Goal: Find specific page/section: Find specific page/section

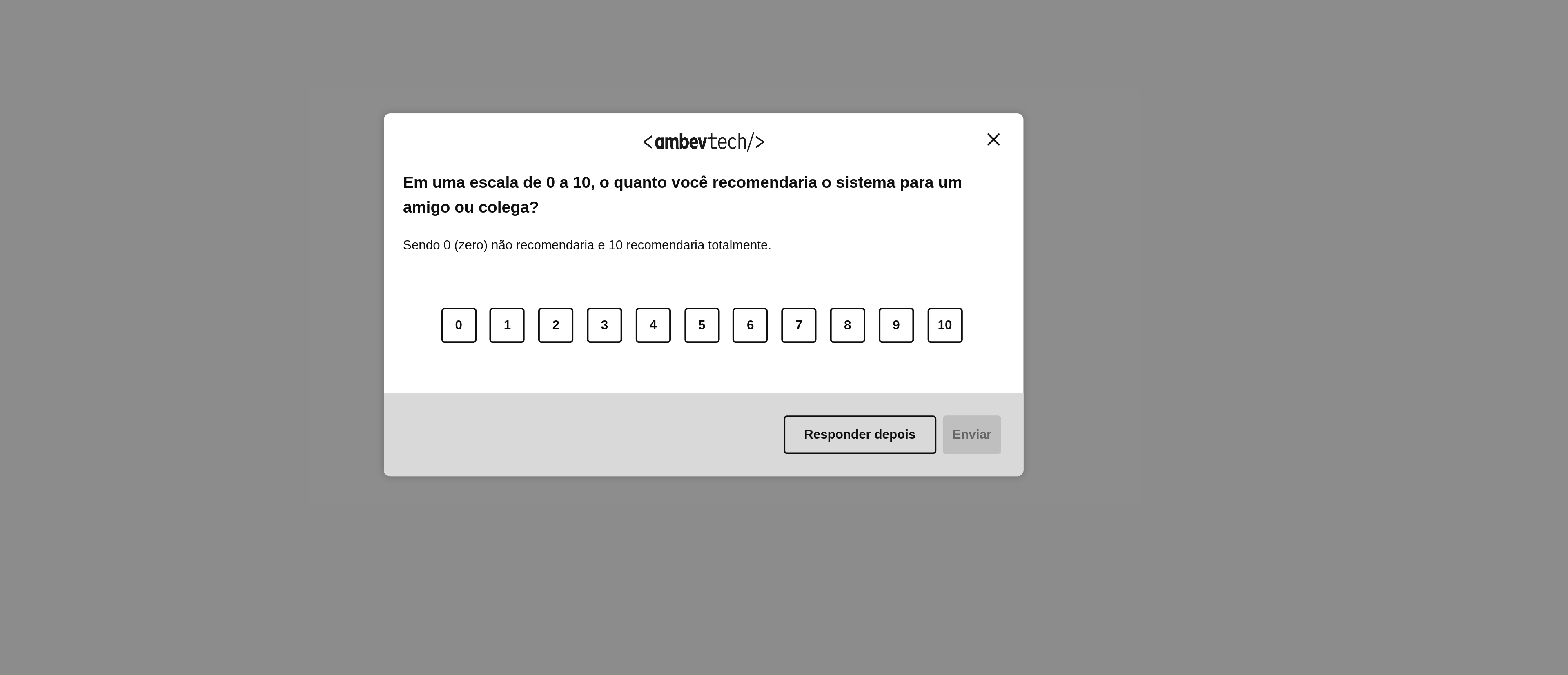
click at [933, 240] on img "Close" at bounding box center [931, 238] width 6 height 6
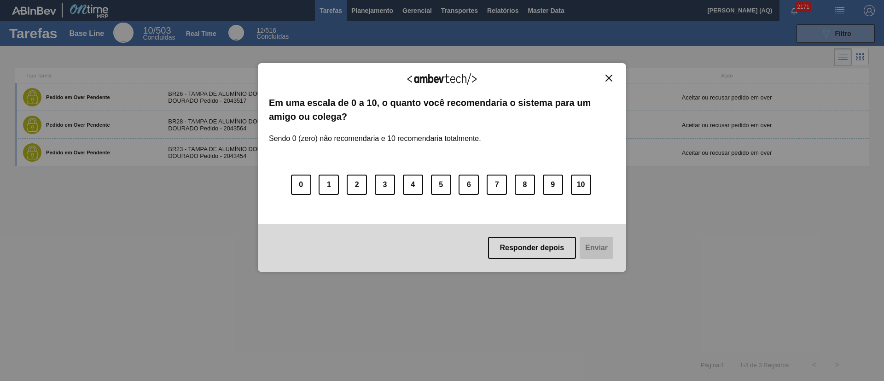
click at [608, 83] on div "Agradecemos seu feedback!" at bounding box center [442, 85] width 346 height 22
click at [609, 73] on div "Agradecemos seu feedback! Em uma escala de 0 a 10, o quanto você recomendaria o…" at bounding box center [442, 167] width 368 height 209
click at [607, 79] on img "Close" at bounding box center [608, 78] width 7 height 7
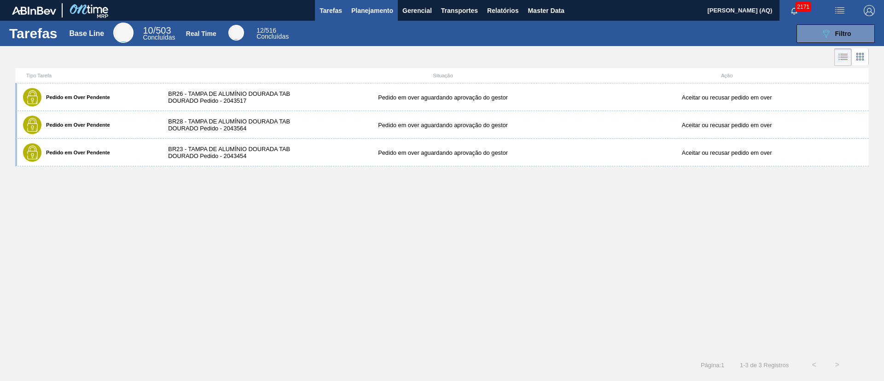
click at [383, 14] on span "Planejamento" at bounding box center [372, 10] width 42 height 11
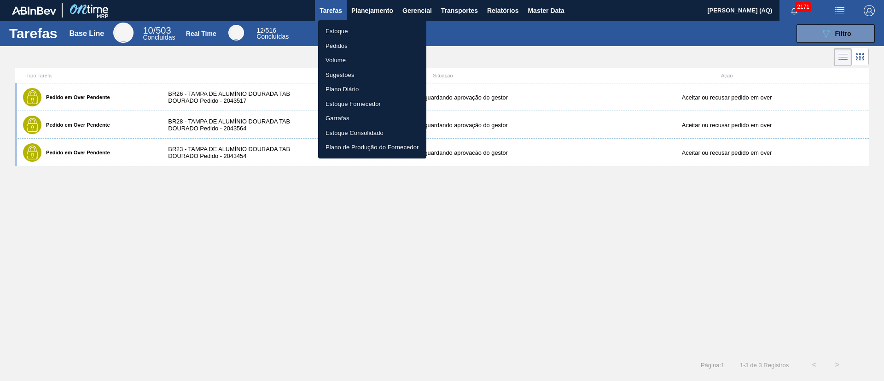
click at [354, 29] on li "Estoque" at bounding box center [372, 31] width 108 height 15
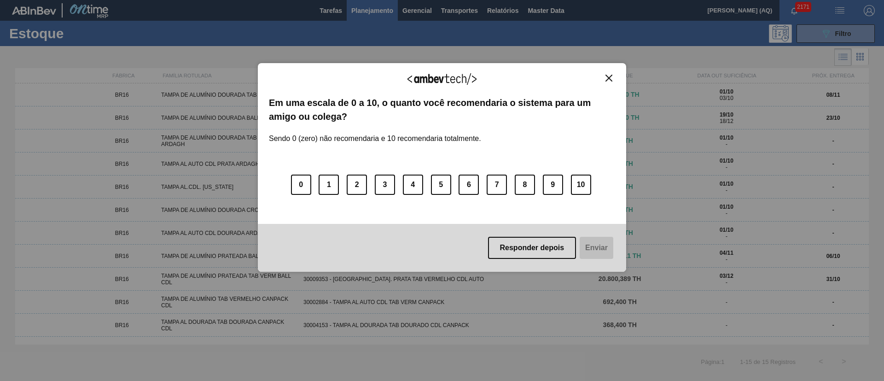
click at [609, 77] on img "Close" at bounding box center [608, 78] width 7 height 7
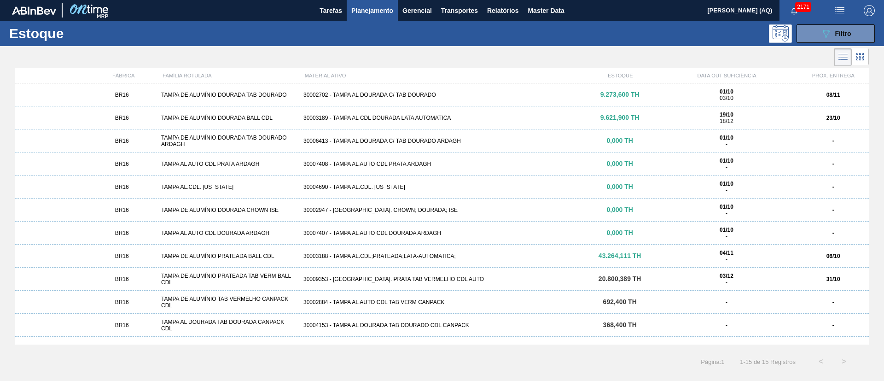
click at [618, 53] on div at bounding box center [434, 57] width 869 height 22
